Goal: Information Seeking & Learning: Learn about a topic

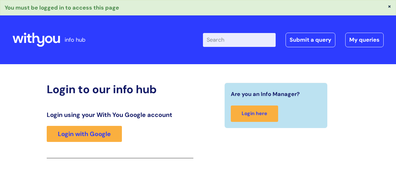
scroll to position [109, 0]
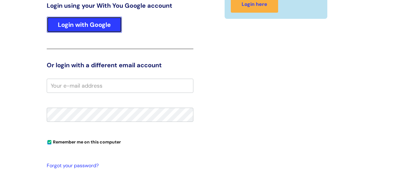
click at [79, 27] on link "Login with Google" at bounding box center [84, 25] width 75 height 16
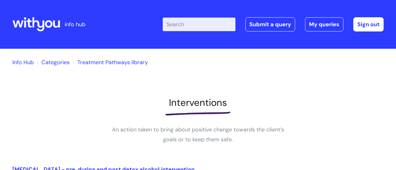
click at [89, 62] on link "Treatment Pathways library" at bounding box center [112, 62] width 70 height 7
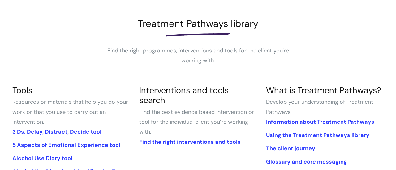
scroll to position [147, 0]
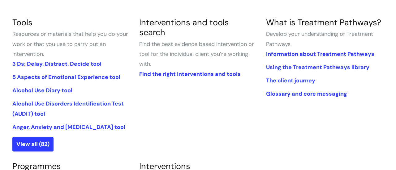
click at [188, 69] on li "Find the right interventions and tools" at bounding box center [197, 74] width 117 height 10
click at [190, 70] on link "Find the right interventions and tools" at bounding box center [189, 73] width 101 height 7
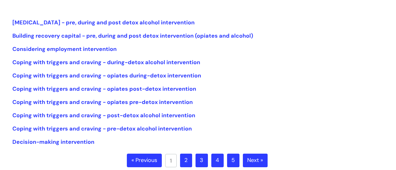
scroll to position [147, 0]
click at [188, 159] on link "2" at bounding box center [186, 161] width 12 height 14
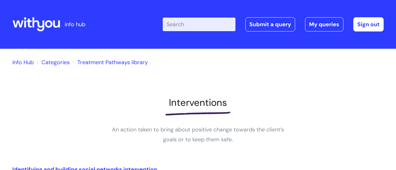
scroll to position [152, 0]
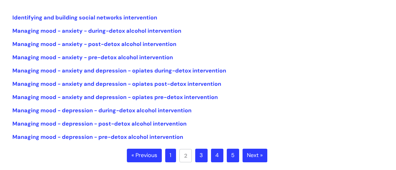
click at [205, 161] on link "3" at bounding box center [201, 156] width 12 height 14
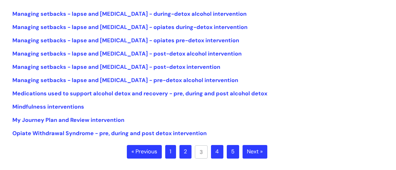
scroll to position [155, 0]
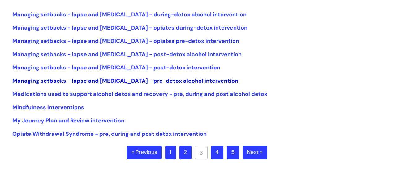
click at [156, 82] on link "Managing setbacks - lapse and relapse - pre-detox alcohol intervention" at bounding box center [125, 80] width 226 height 7
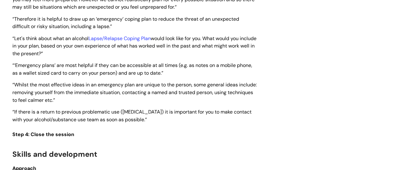
scroll to position [1168, 0]
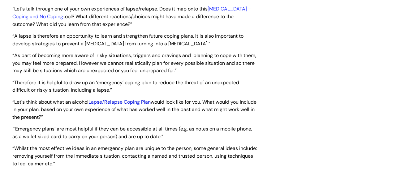
click at [126, 105] on link "Lapse/Relapse Coping Plan" at bounding box center [119, 102] width 62 height 6
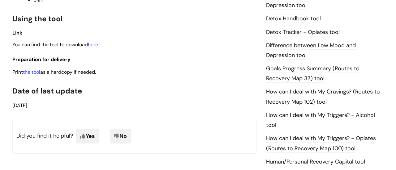
scroll to position [380, 0]
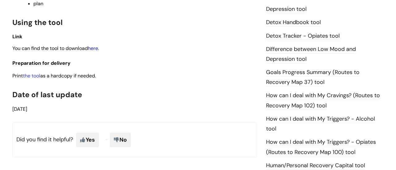
click at [97, 49] on link "here" at bounding box center [93, 48] width 10 height 6
